Goal: Transaction & Acquisition: Purchase product/service

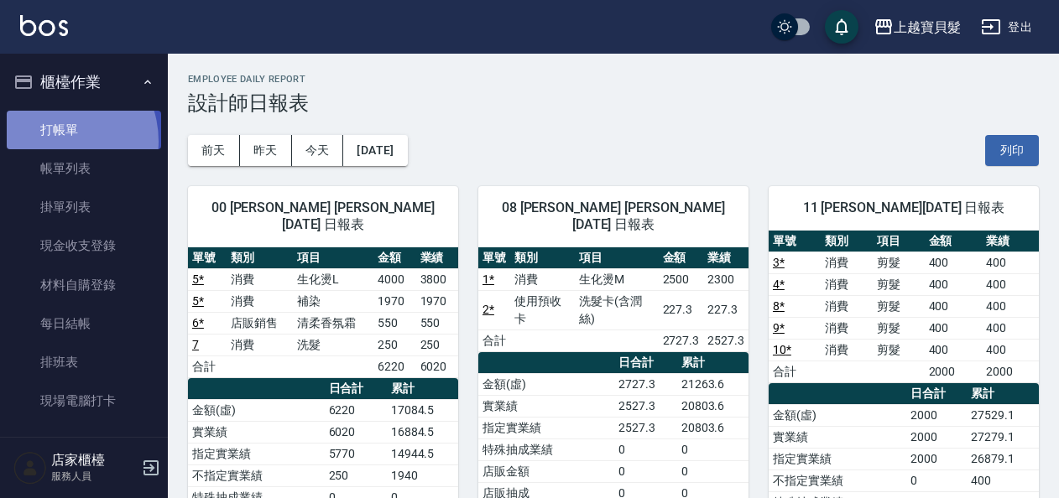
click at [52, 141] on link "打帳單" at bounding box center [84, 130] width 154 height 39
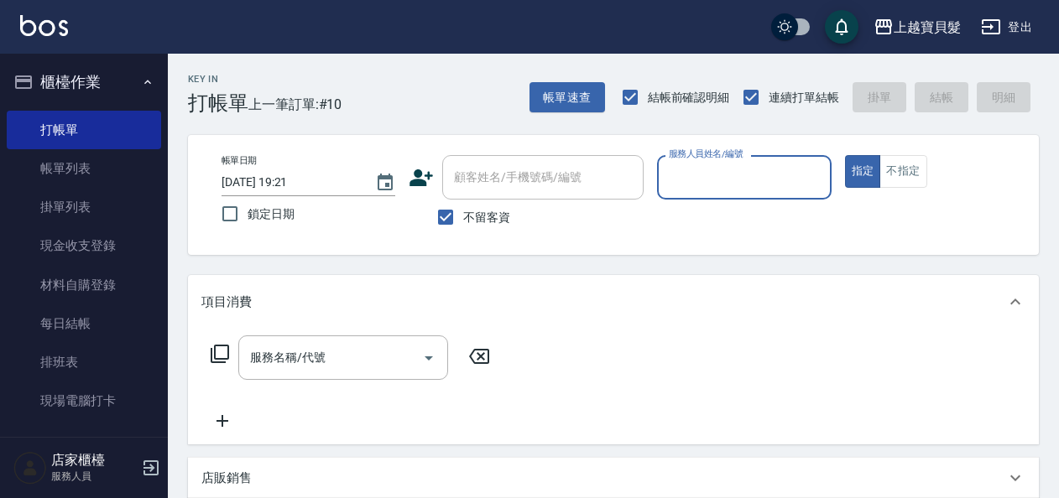
click at [725, 175] on input "服務人員姓名/編號" at bounding box center [744, 177] width 159 height 29
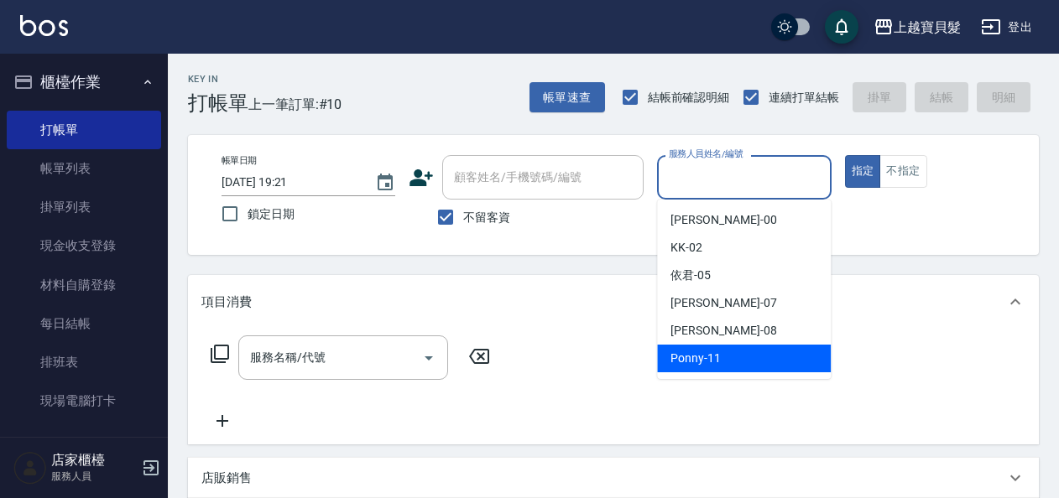
click at [722, 356] on div "Ponny -11" at bounding box center [744, 359] width 174 height 28
type input "Ponny-11"
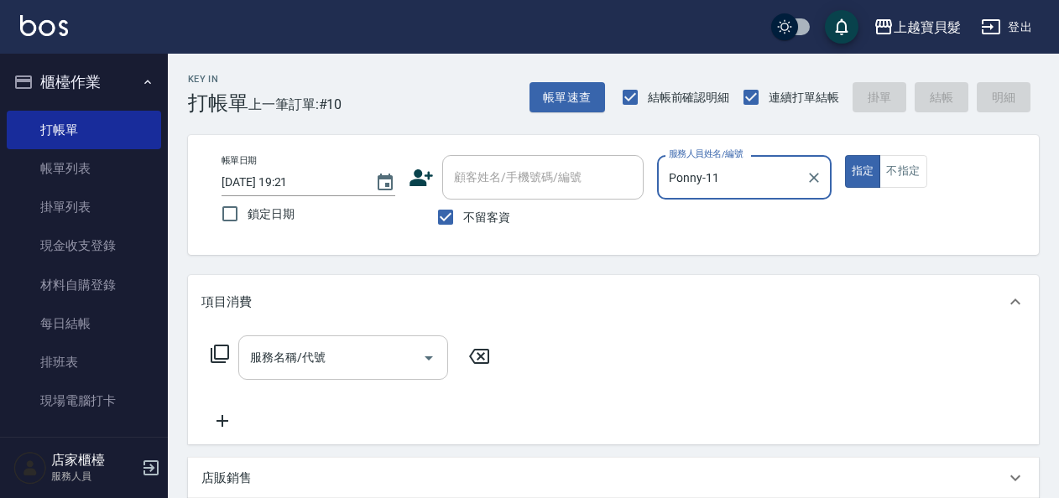
click at [311, 365] on input "服務名稱/代號" at bounding box center [330, 357] width 169 height 29
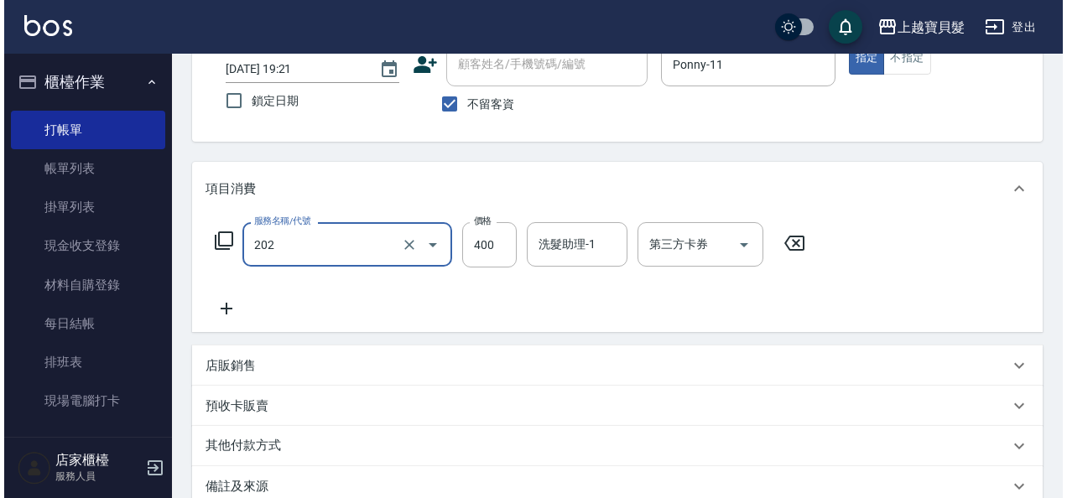
scroll to position [242, 0]
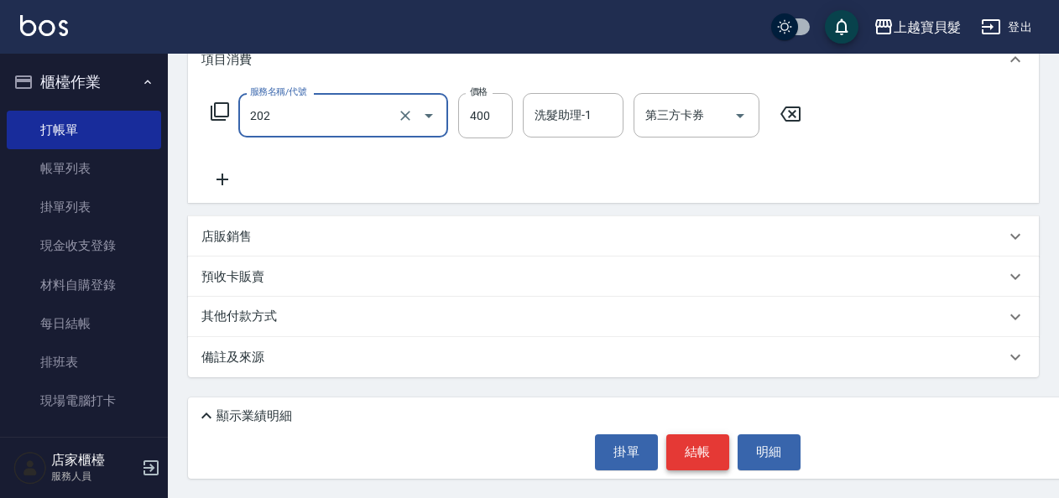
type input "剪髮(202)"
click at [691, 458] on button "結帳" at bounding box center [697, 452] width 63 height 35
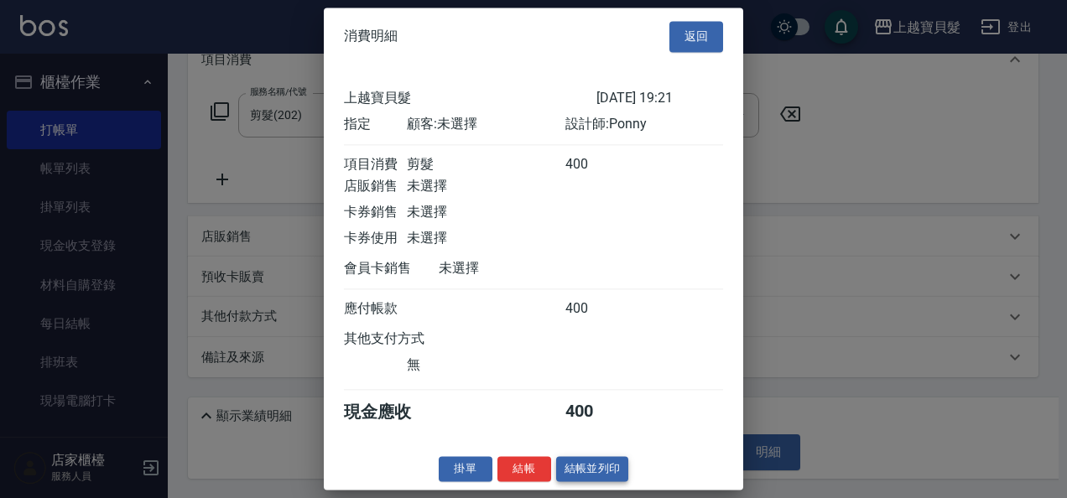
click at [597, 476] on button "結帳並列印" at bounding box center [592, 469] width 73 height 26
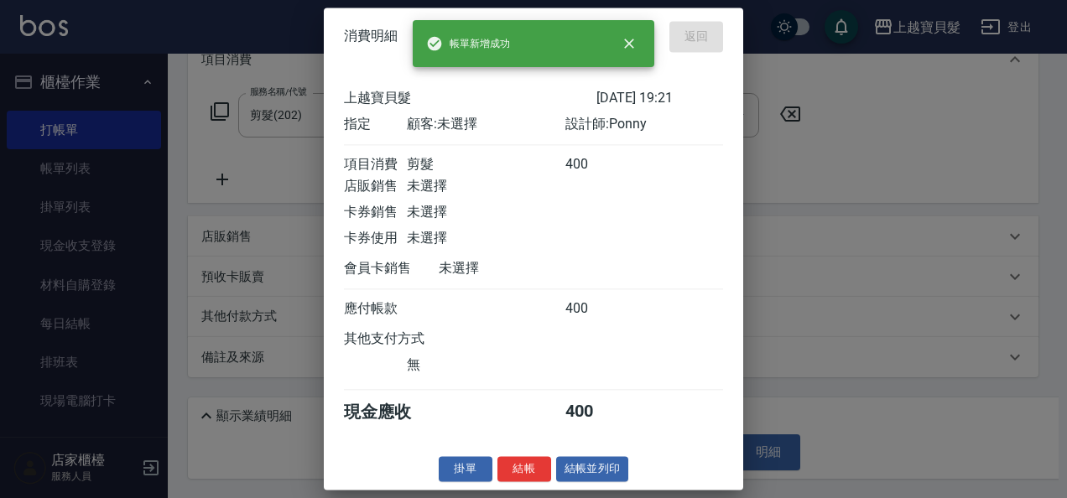
type input "[DATE] 19:22"
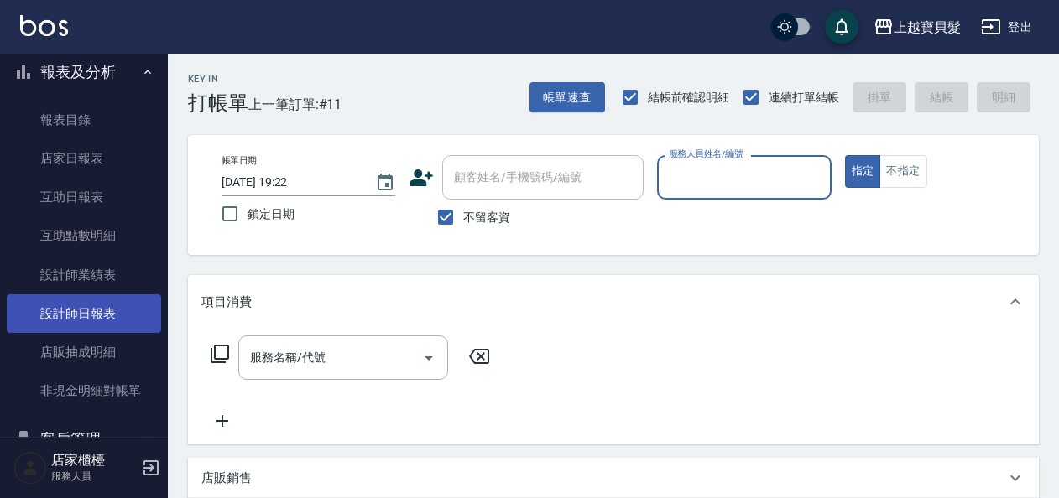
scroll to position [503, 0]
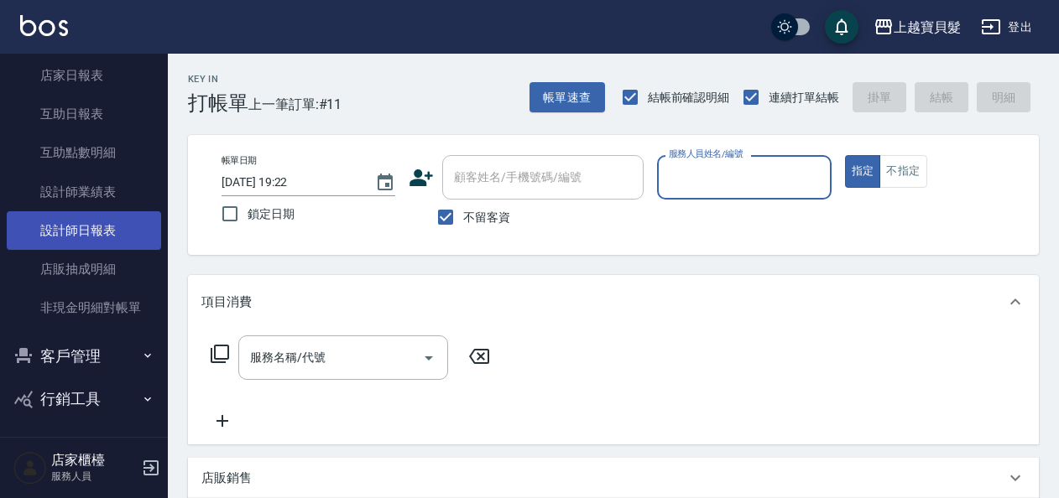
click at [94, 223] on link "設計師日報表" at bounding box center [84, 230] width 154 height 39
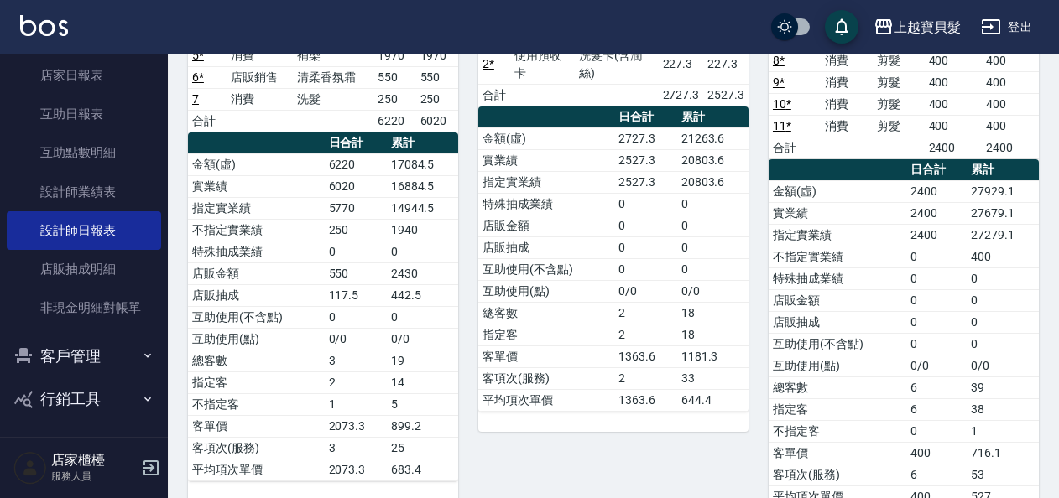
scroll to position [168, 0]
